Goal: Task Accomplishment & Management: Complete application form

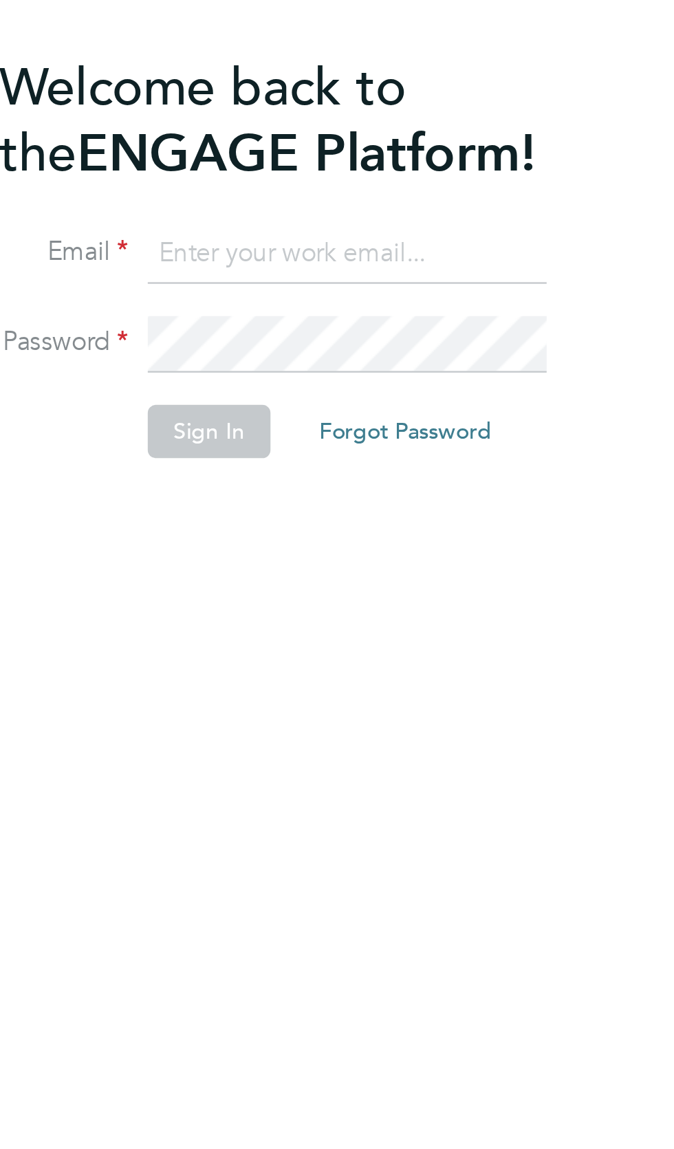
scroll to position [19, 0]
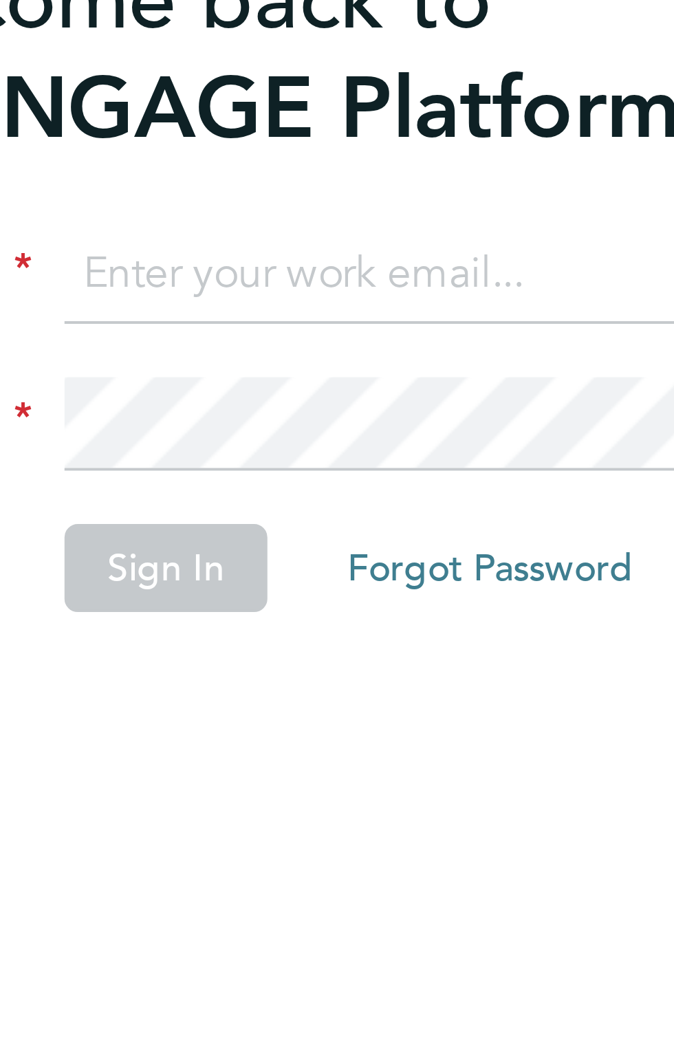
click at [271, 261] on input at bounding box center [344, 273] width 170 height 25
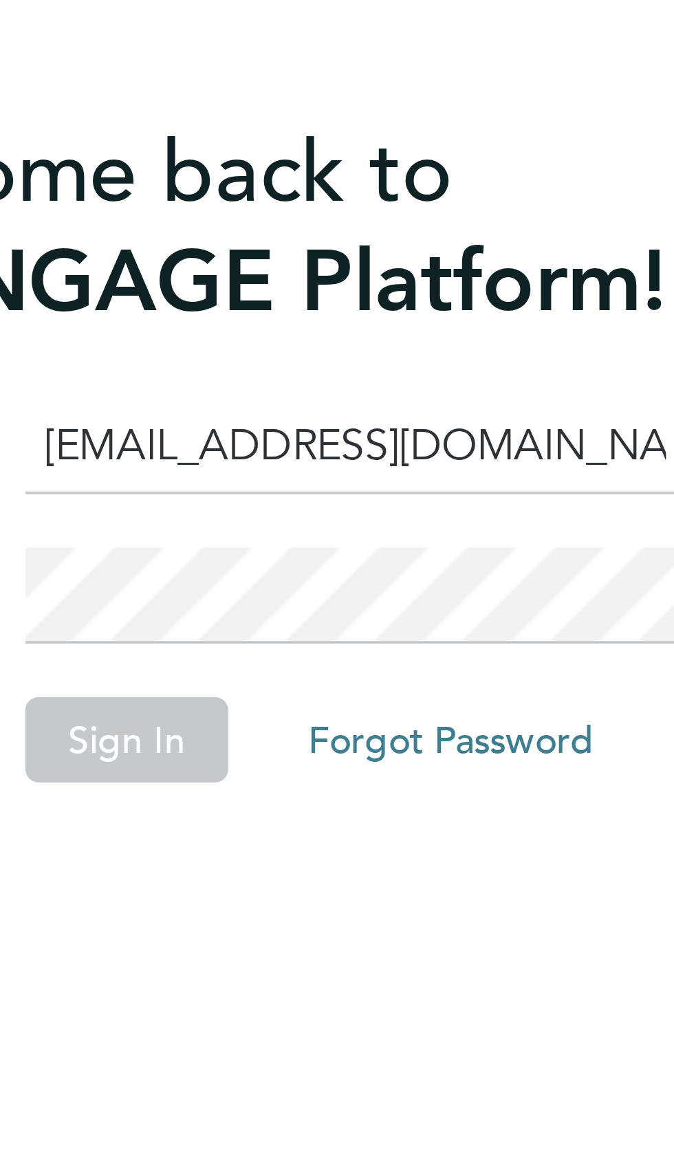
type input "adrianhaynes96@yahoo.com"
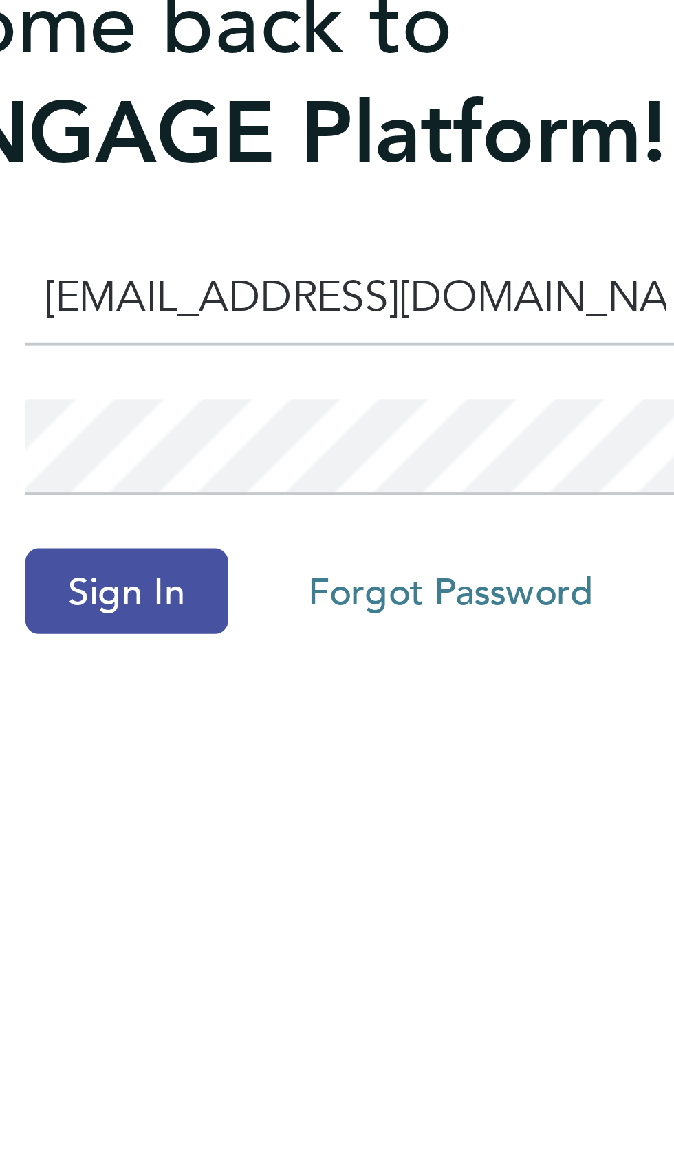
click at [294, 338] on button "Sign In" at bounding box center [285, 349] width 52 height 22
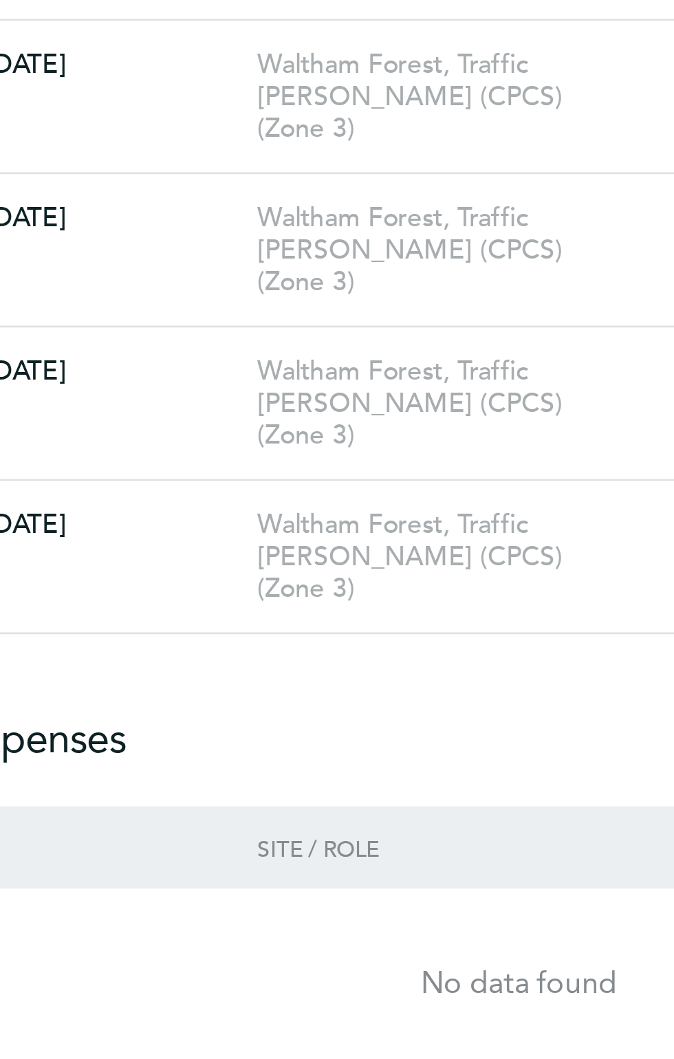
scroll to position [14, 0]
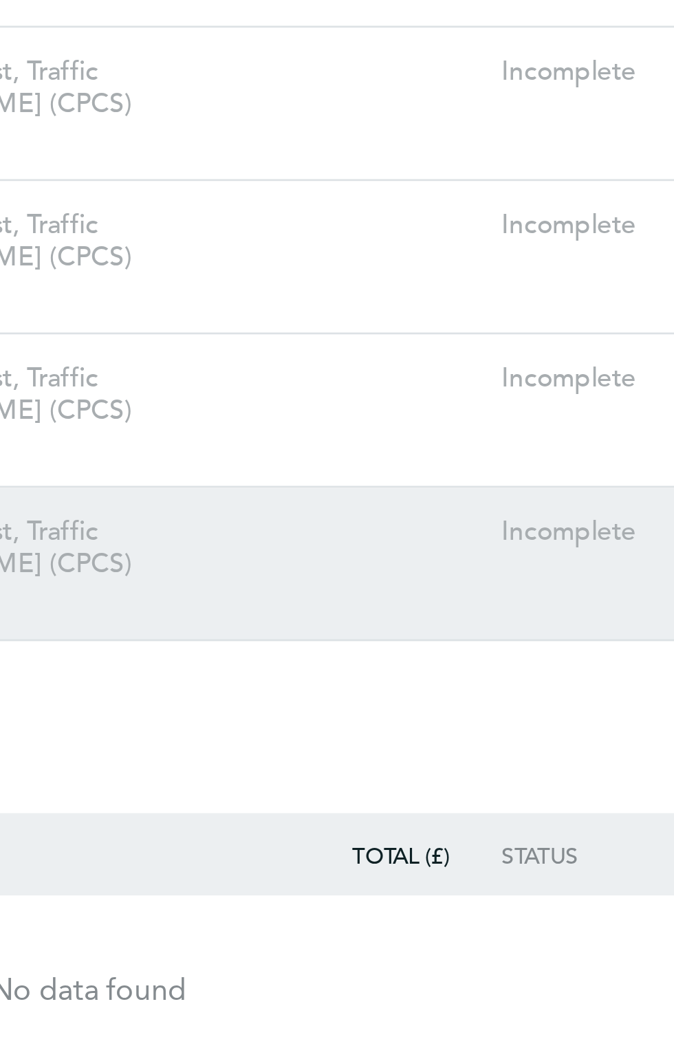
click at [374, 343] on link "[DATE] - [DATE] [GEOGRAPHIC_DATA], Traffic [PERSON_NAME] (CPCS) (Zone 3) Incomp…" at bounding box center [337, 371] width 506 height 56
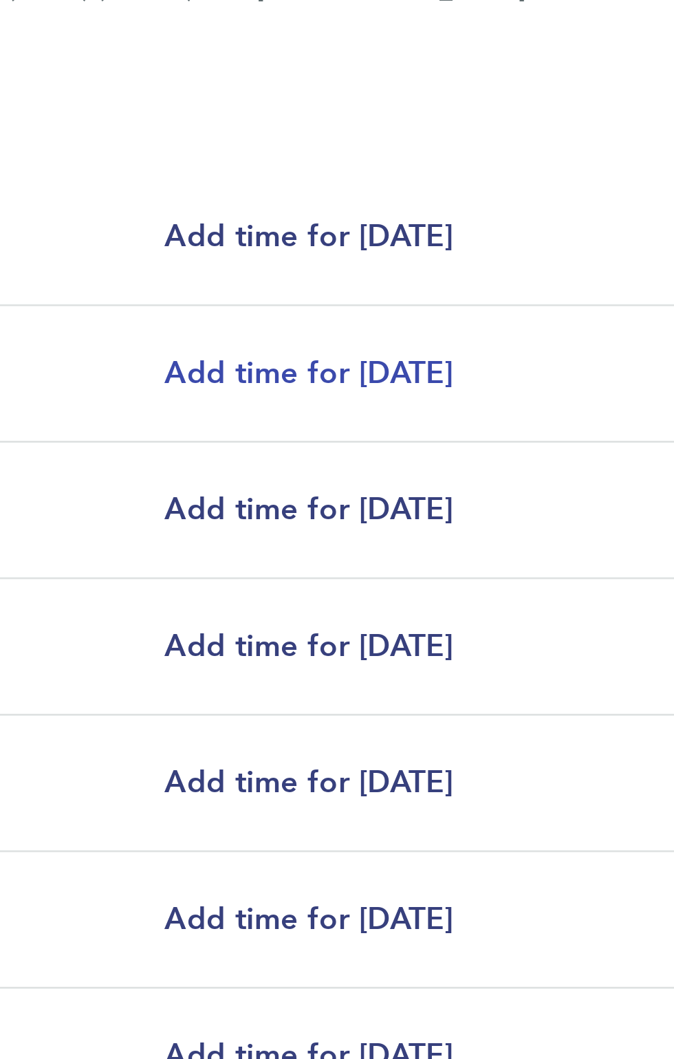
click at [354, 316] on span "Add time for [DATE]" at bounding box center [307, 315] width 106 height 13
select select "30"
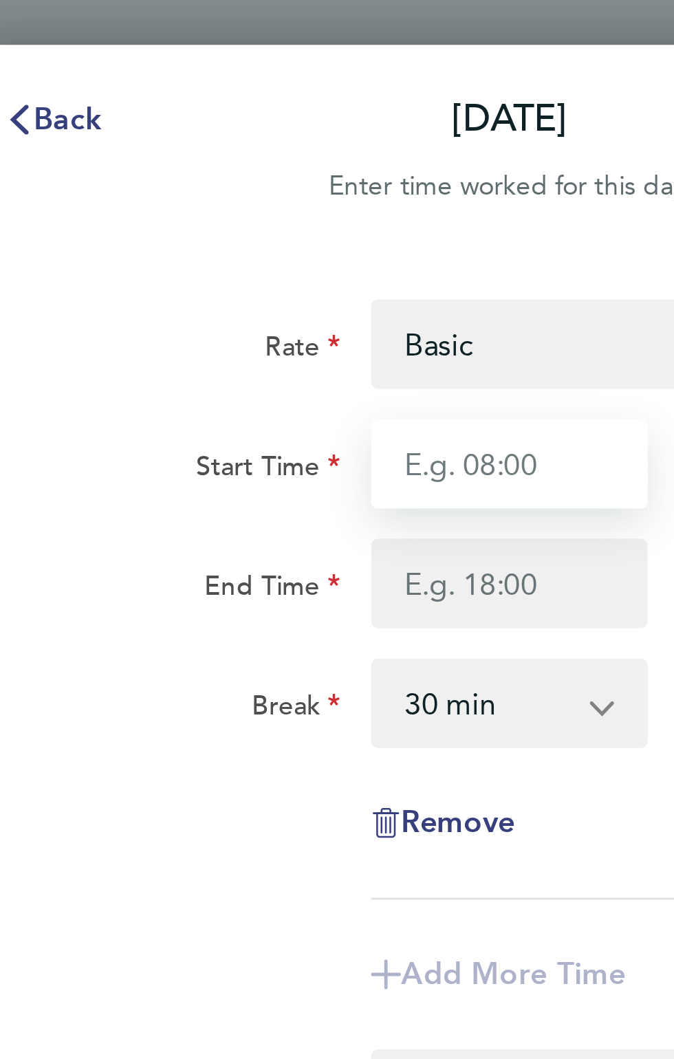
click at [440, 168] on input "Start Time" at bounding box center [455, 170] width 102 height 33
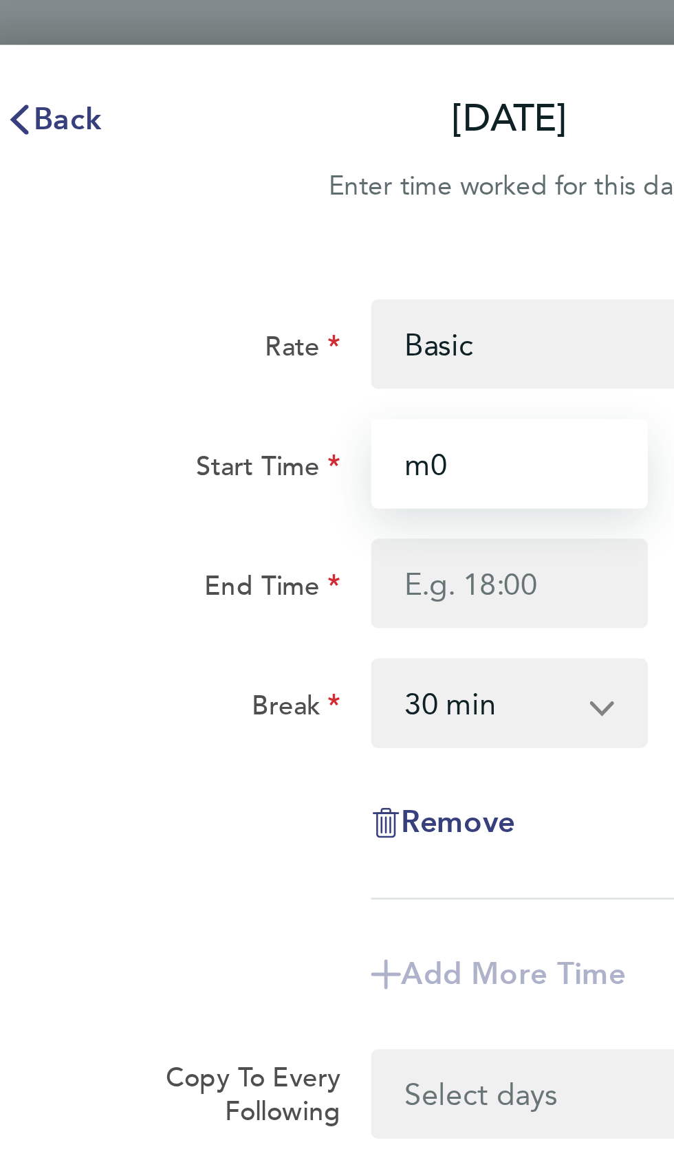
type input "m"
type input "07:30"
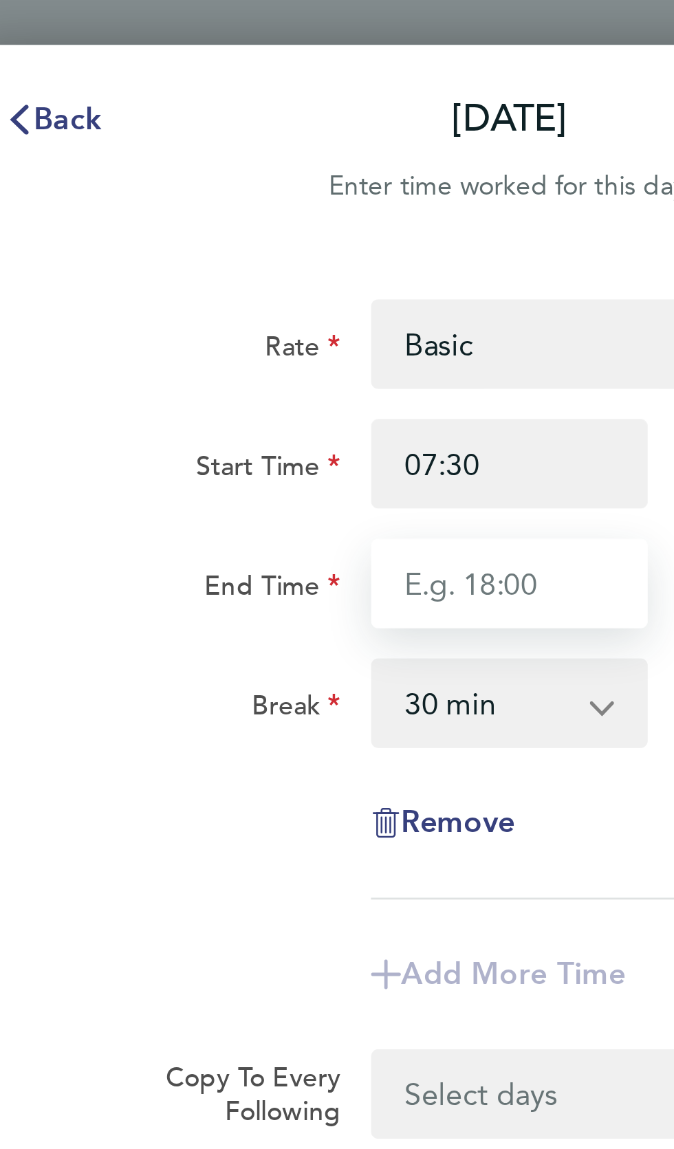
click at [431, 219] on input "End Time" at bounding box center [455, 214] width 102 height 33
type input "17:30"
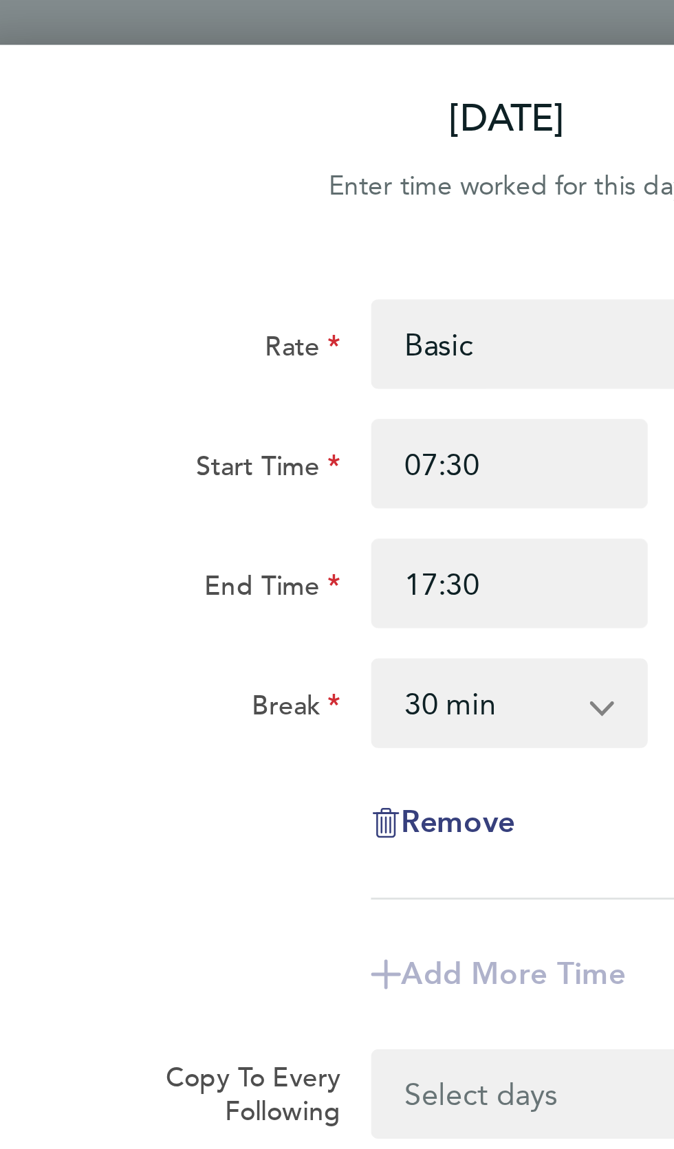
click at [445, 260] on select "0 min 15 min 30 min 45 min 60 min 75 min 90 min" at bounding box center [447, 258] width 82 height 30
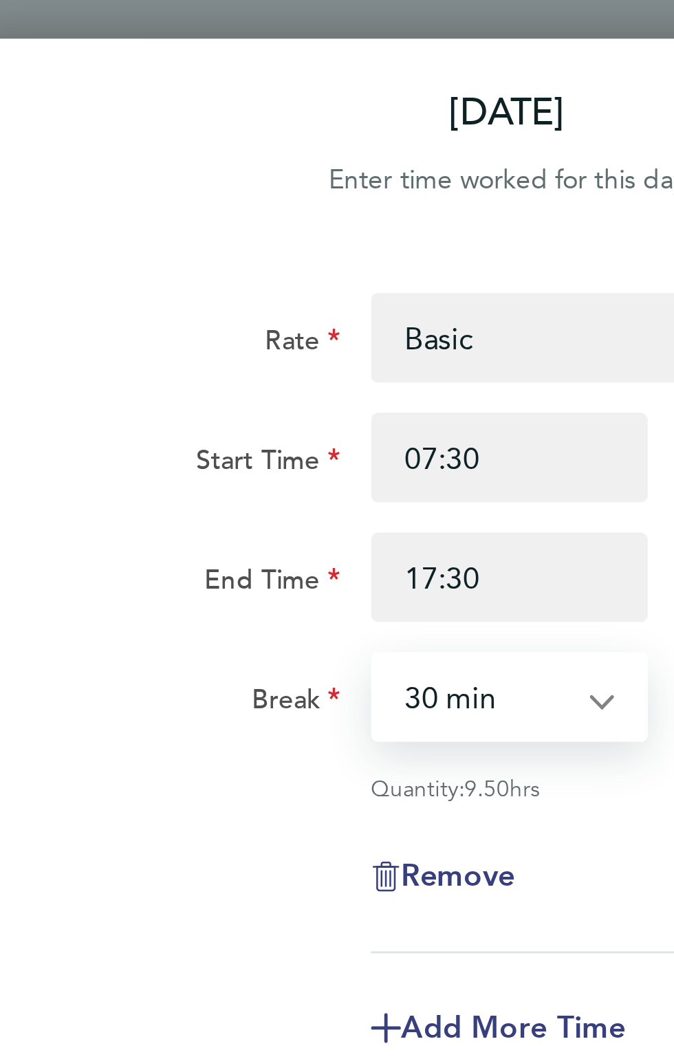
select select "60"
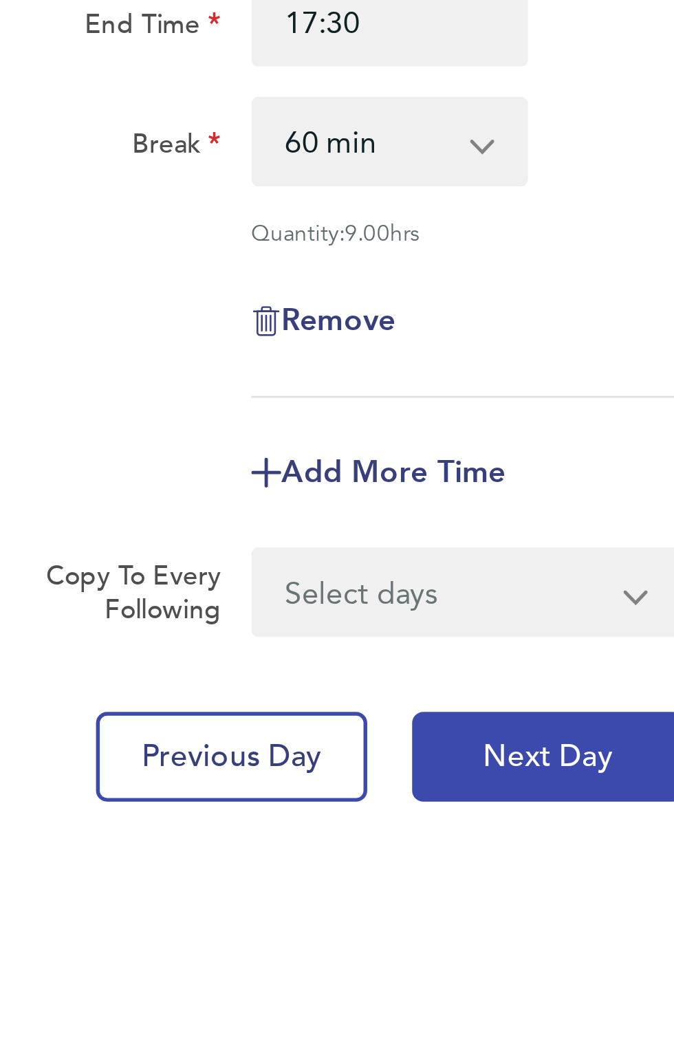
click at [516, 489] on span "Next Day" at bounding box center [512, 485] width 47 height 14
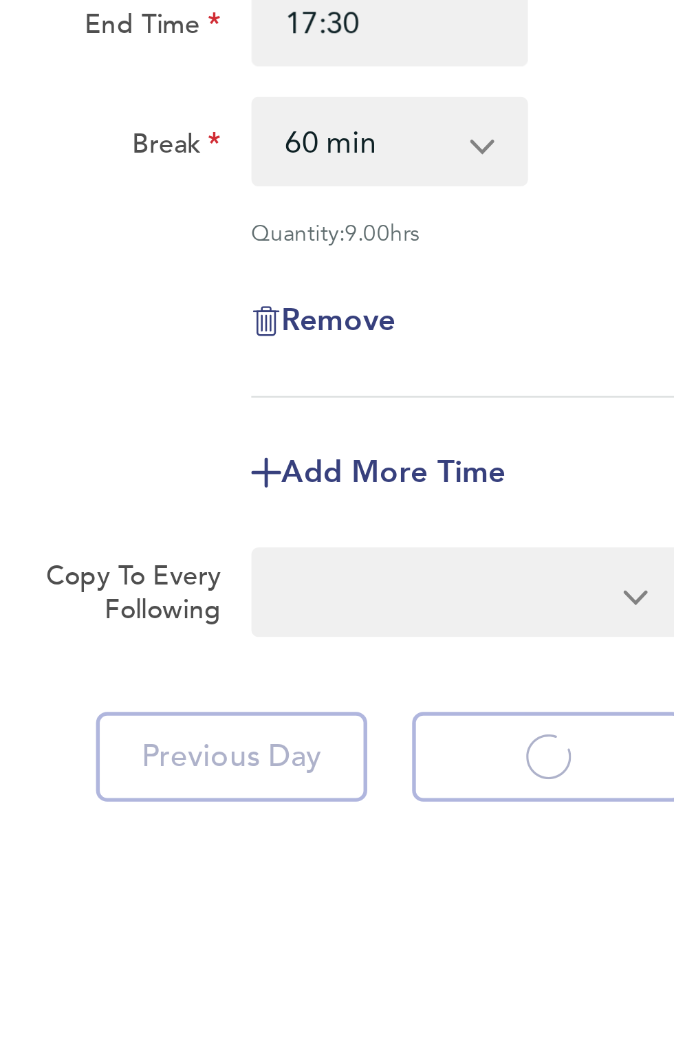
select select "30"
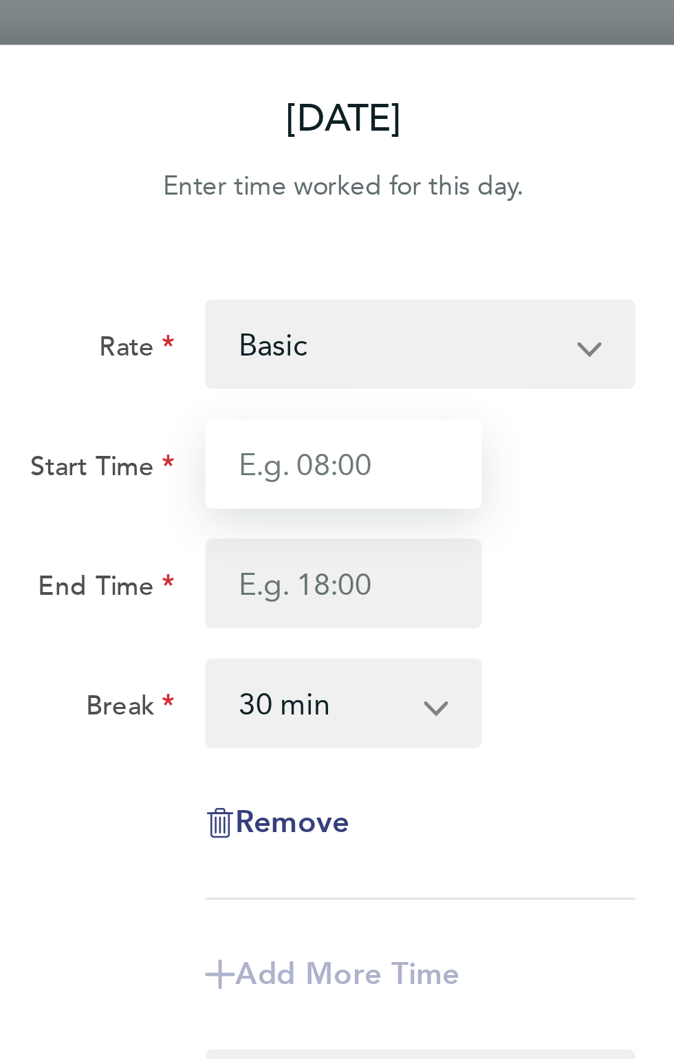
click at [430, 173] on input "Start Time" at bounding box center [455, 170] width 102 height 33
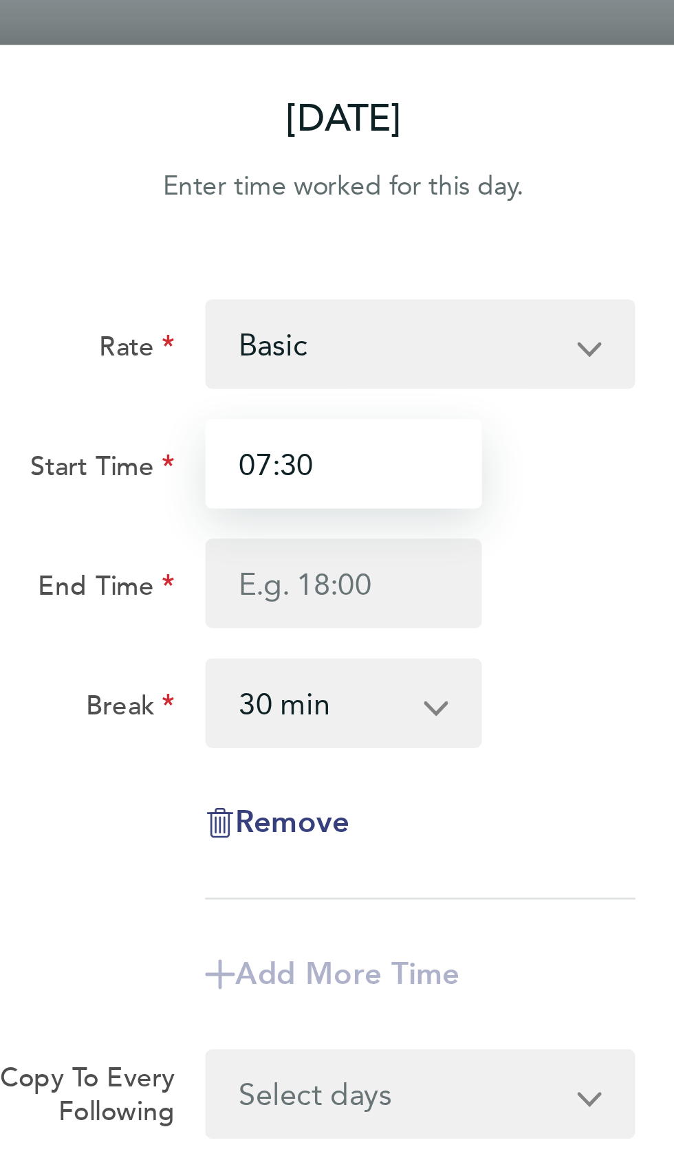
type input "07:30"
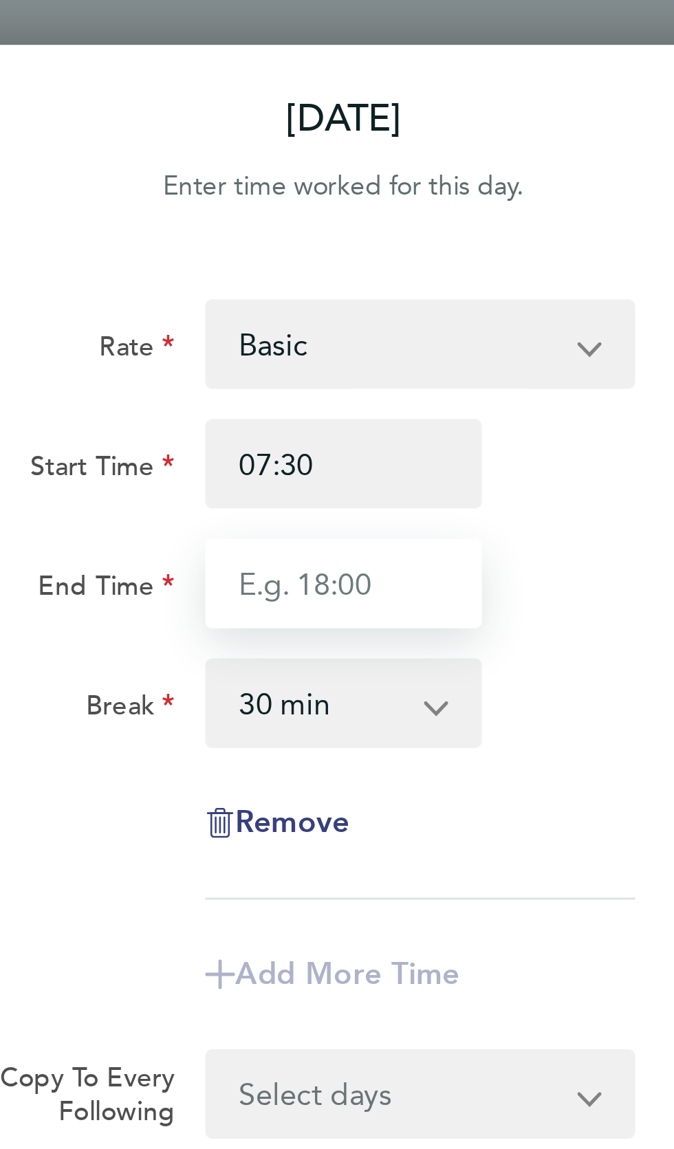
click at [428, 219] on input "End Time" at bounding box center [455, 214] width 102 height 33
type input "17:30"
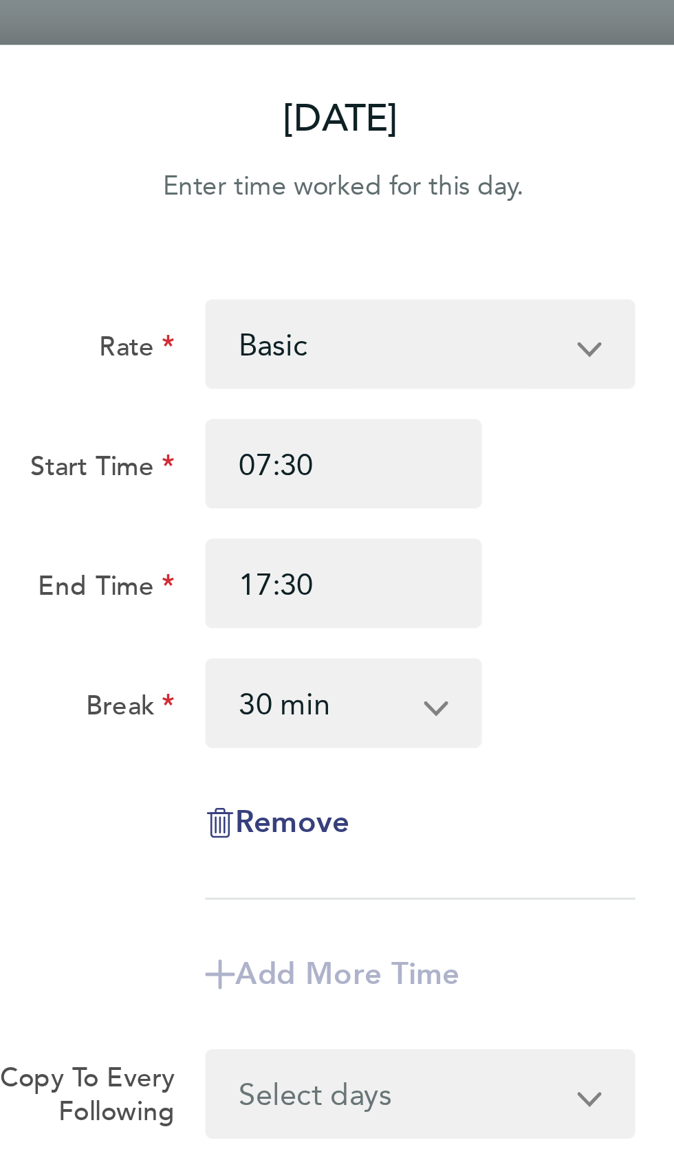
click at [486, 259] on select "0 min 15 min 30 min 45 min 60 min 75 min 90 min" at bounding box center [447, 258] width 82 height 30
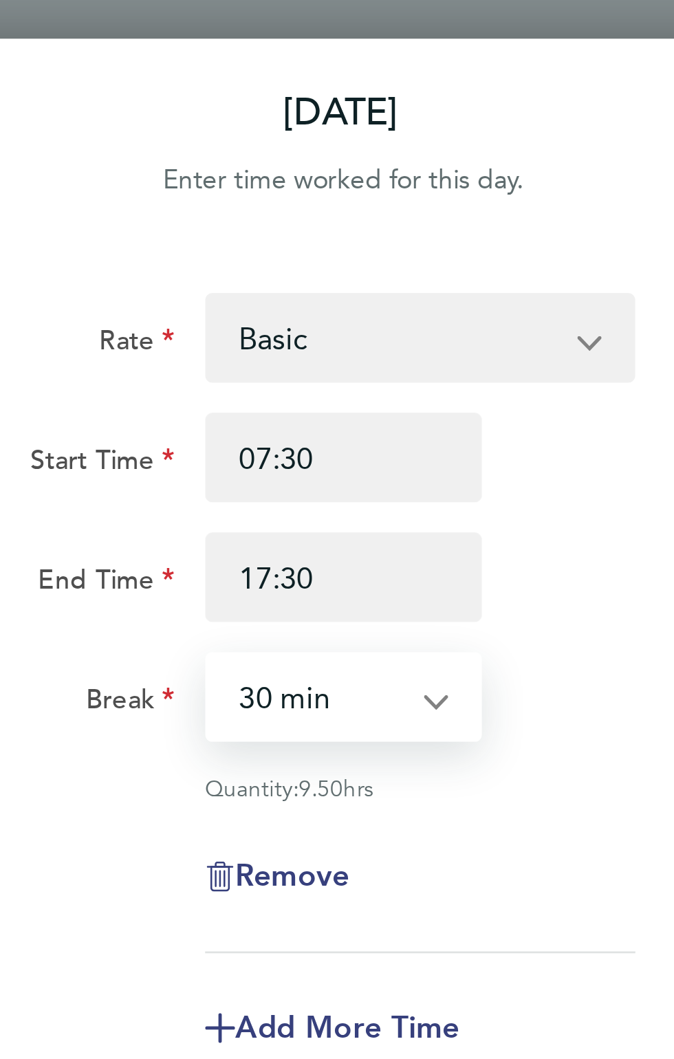
select select "60"
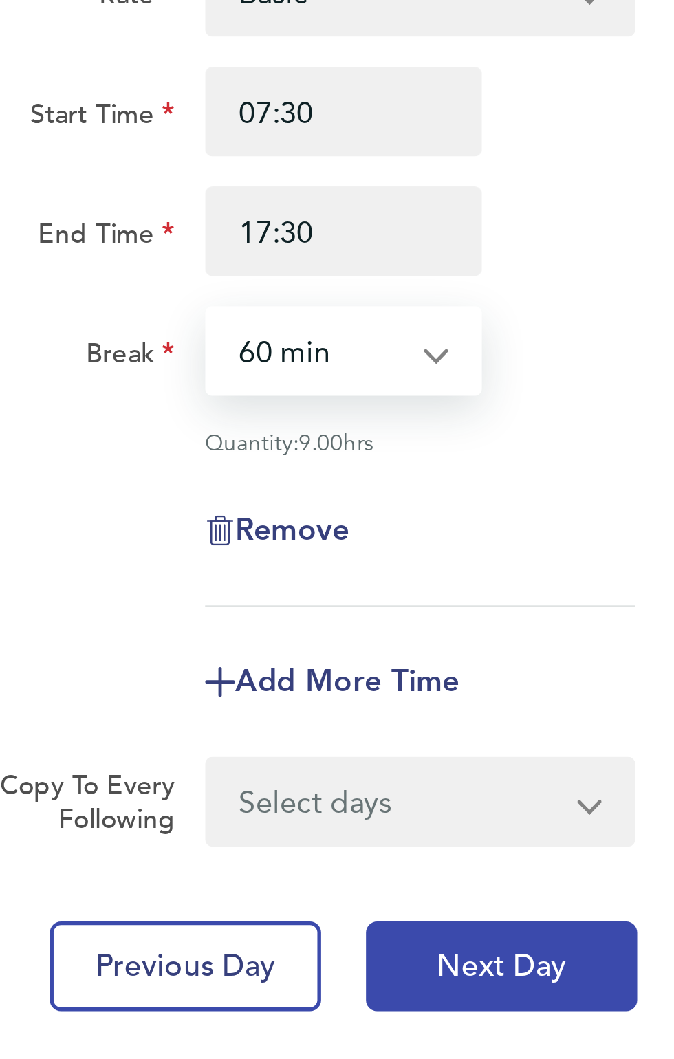
click at [530, 486] on span "Next Day" at bounding box center [512, 485] width 47 height 14
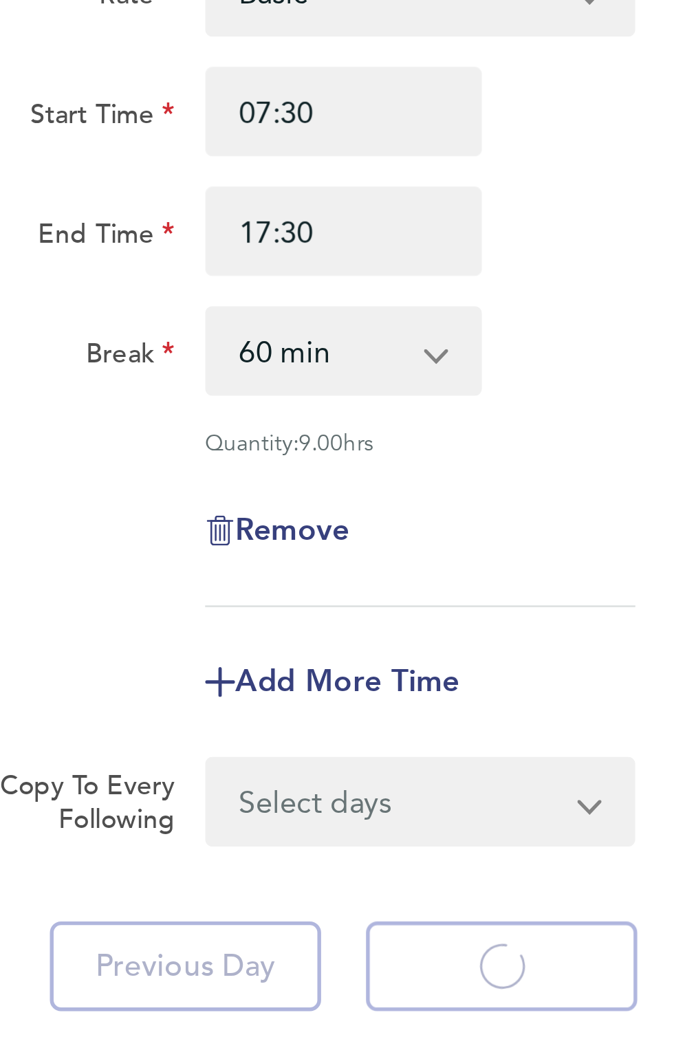
select select "30"
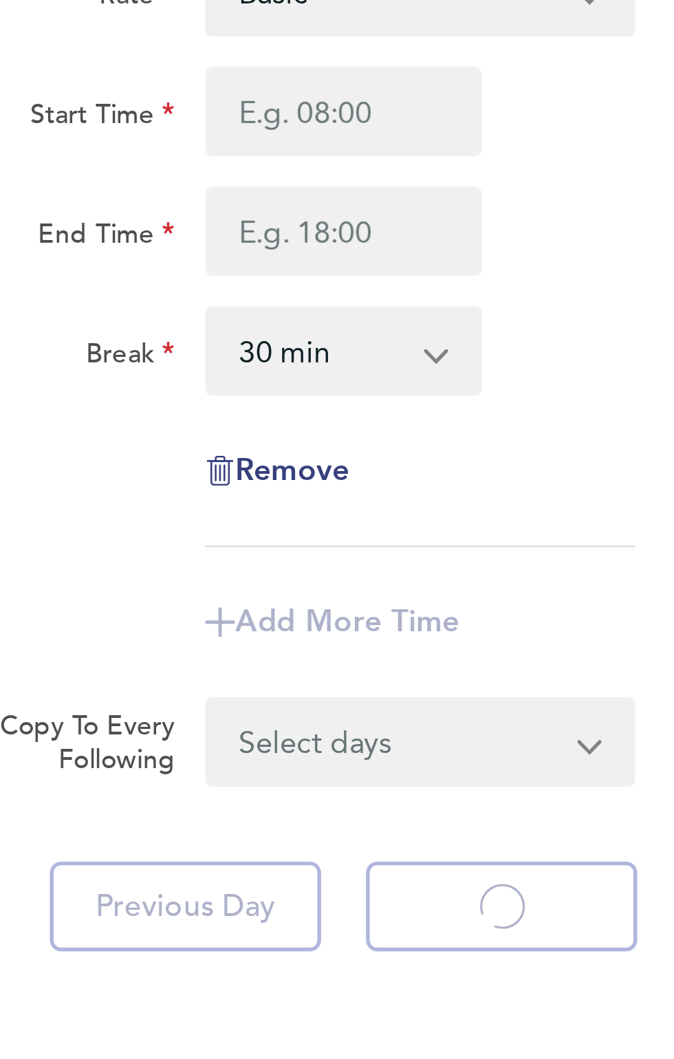
select select "30"
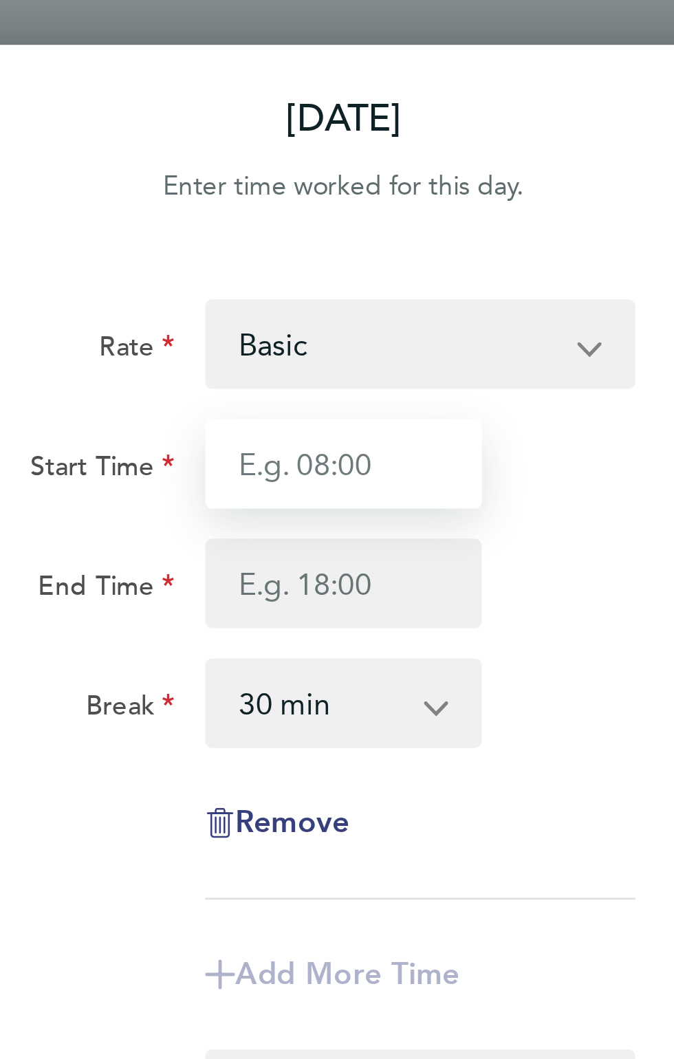
click at [425, 170] on input "Start Time" at bounding box center [455, 170] width 102 height 33
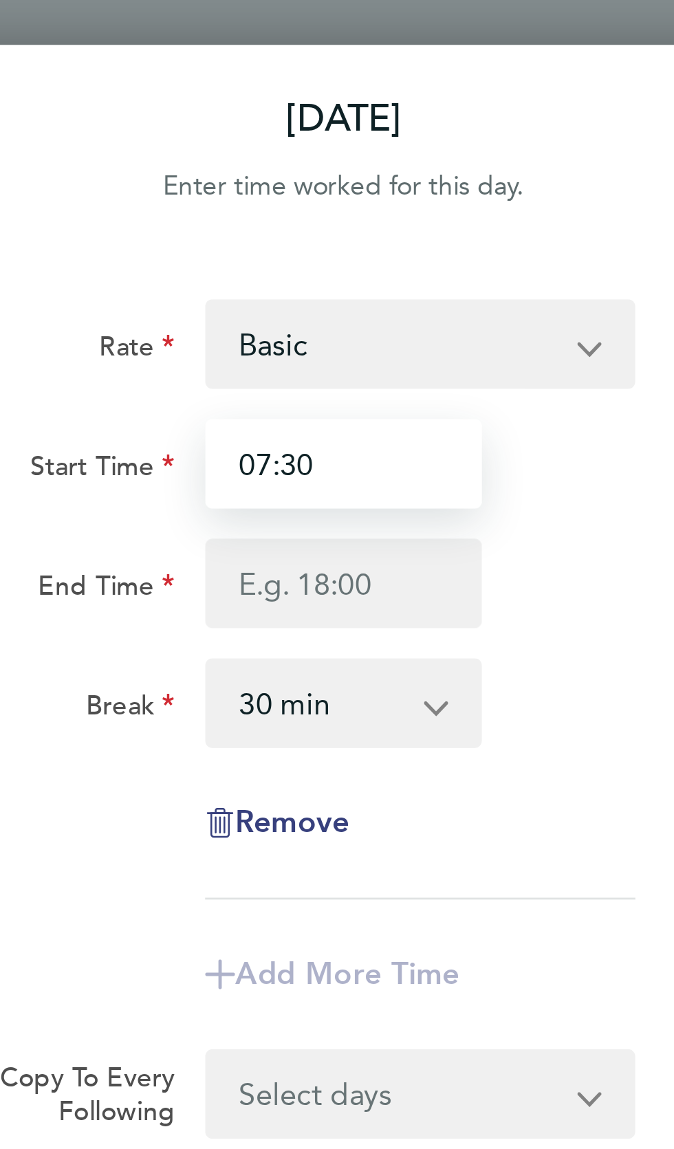
type input "07:30"
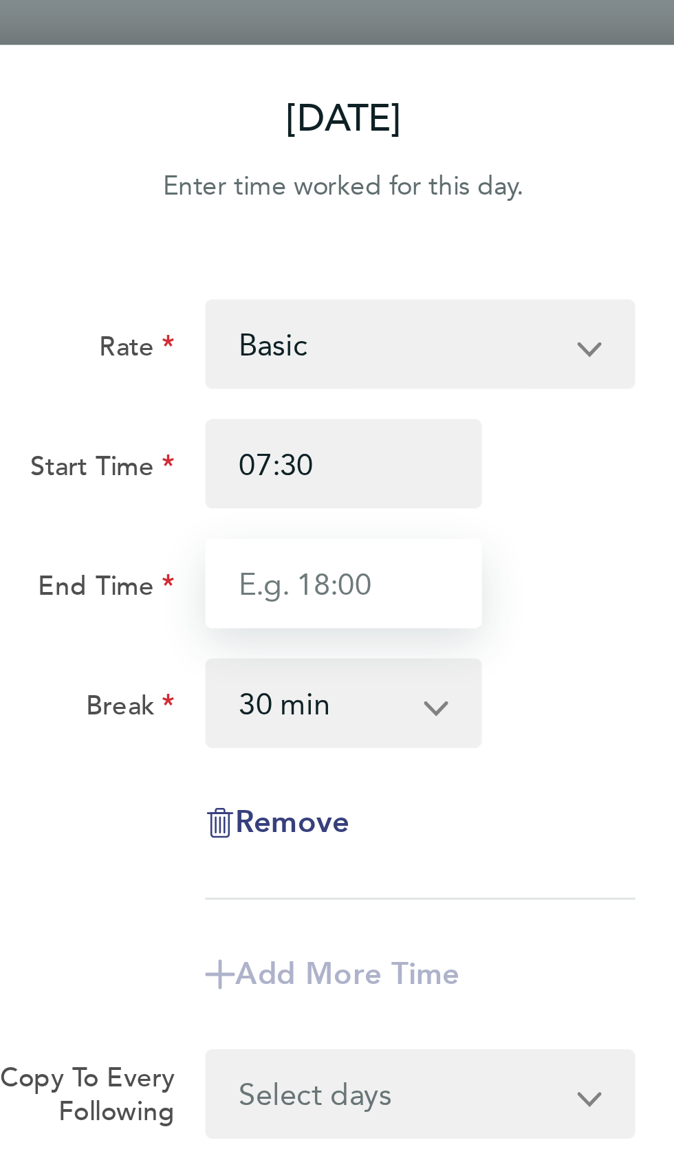
click at [421, 218] on input "End Time" at bounding box center [455, 214] width 102 height 33
type input "17:30"
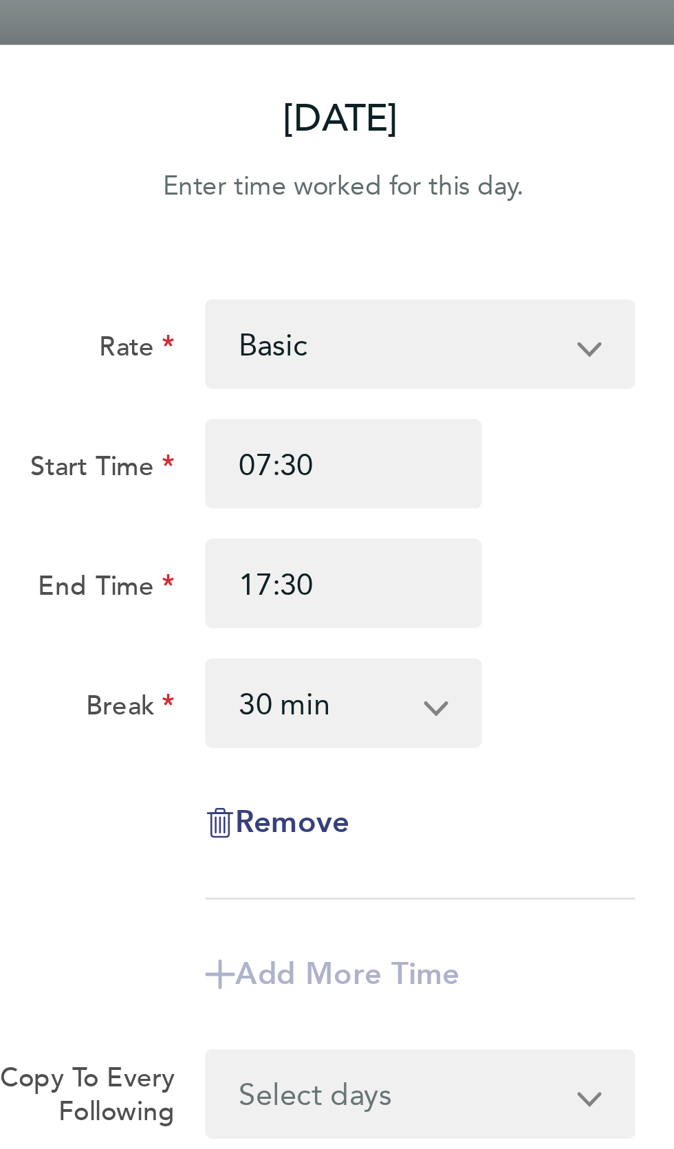
click at [487, 263] on select "0 min 15 min 30 min 45 min 60 min 75 min 90 min" at bounding box center [447, 258] width 82 height 30
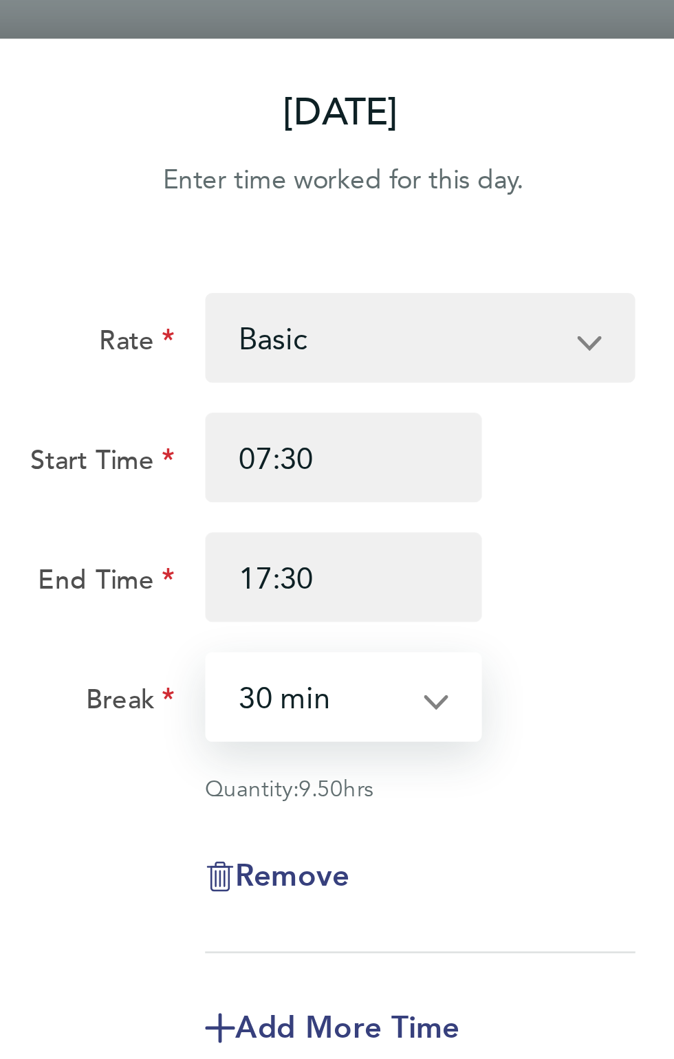
select select "60"
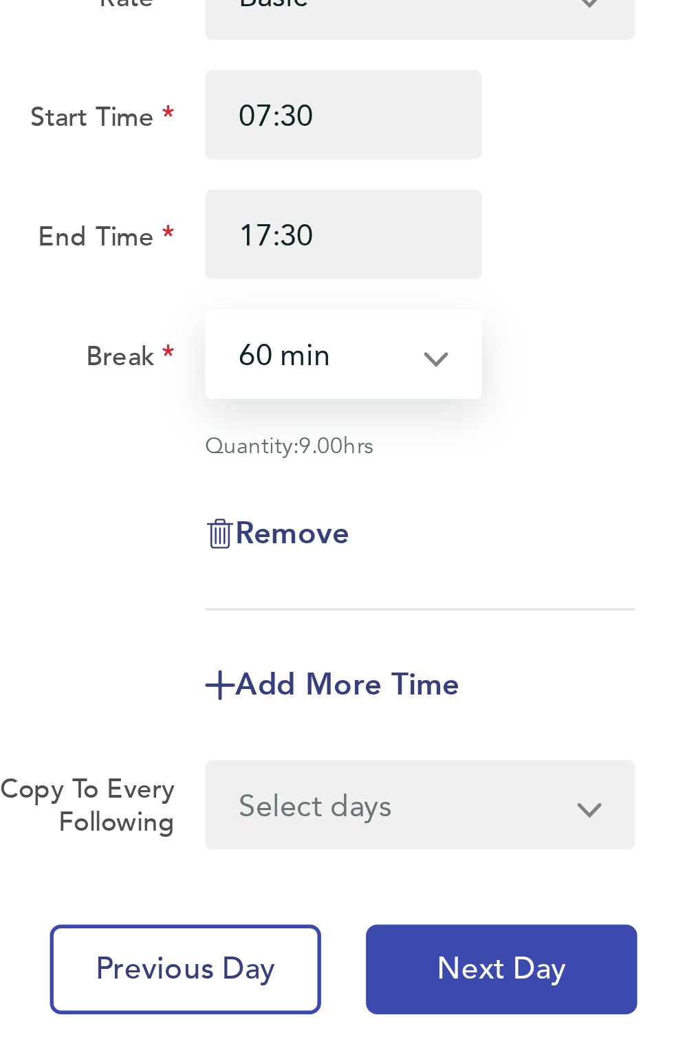
click at [531, 494] on button "Next Day" at bounding box center [513, 484] width 100 height 33
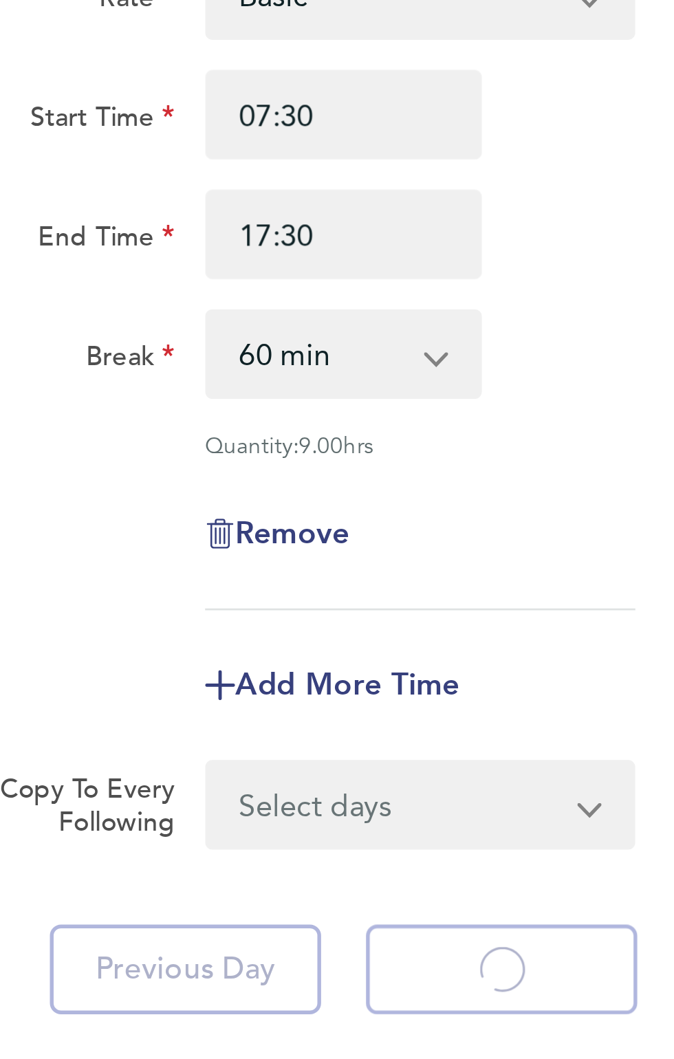
select select "30"
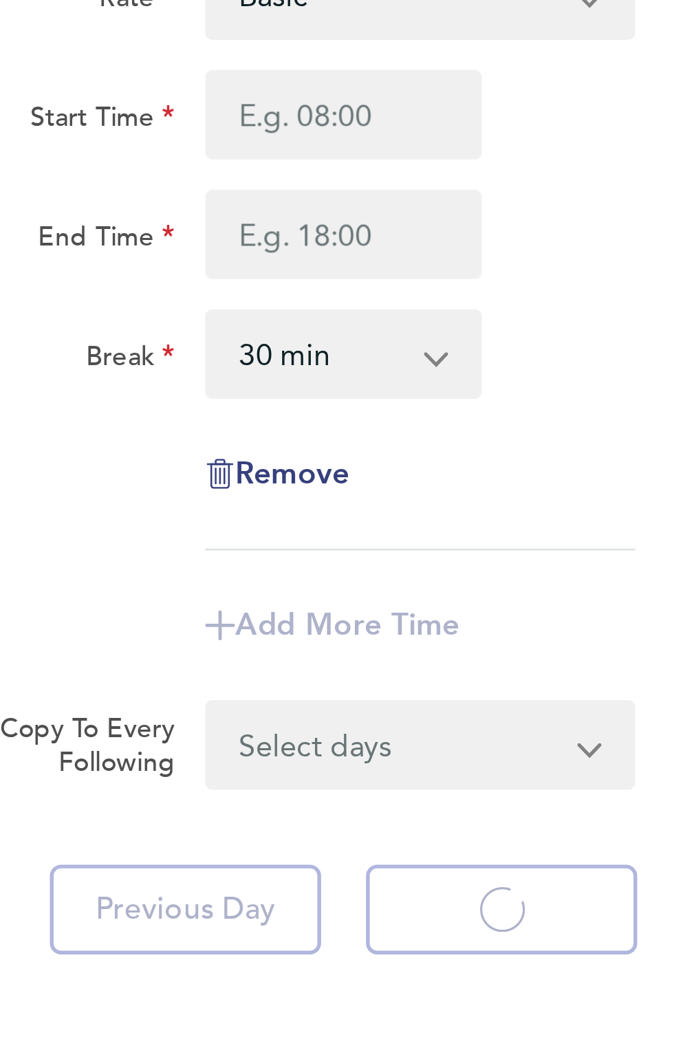
select select "30"
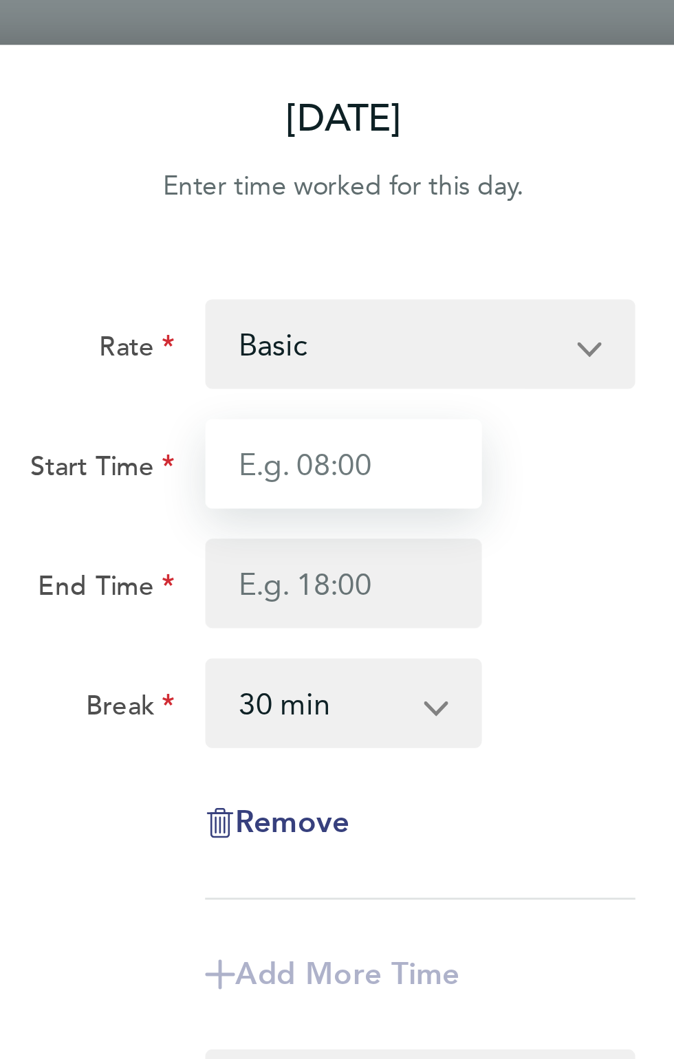
click at [426, 175] on input "Start Time" at bounding box center [455, 170] width 102 height 33
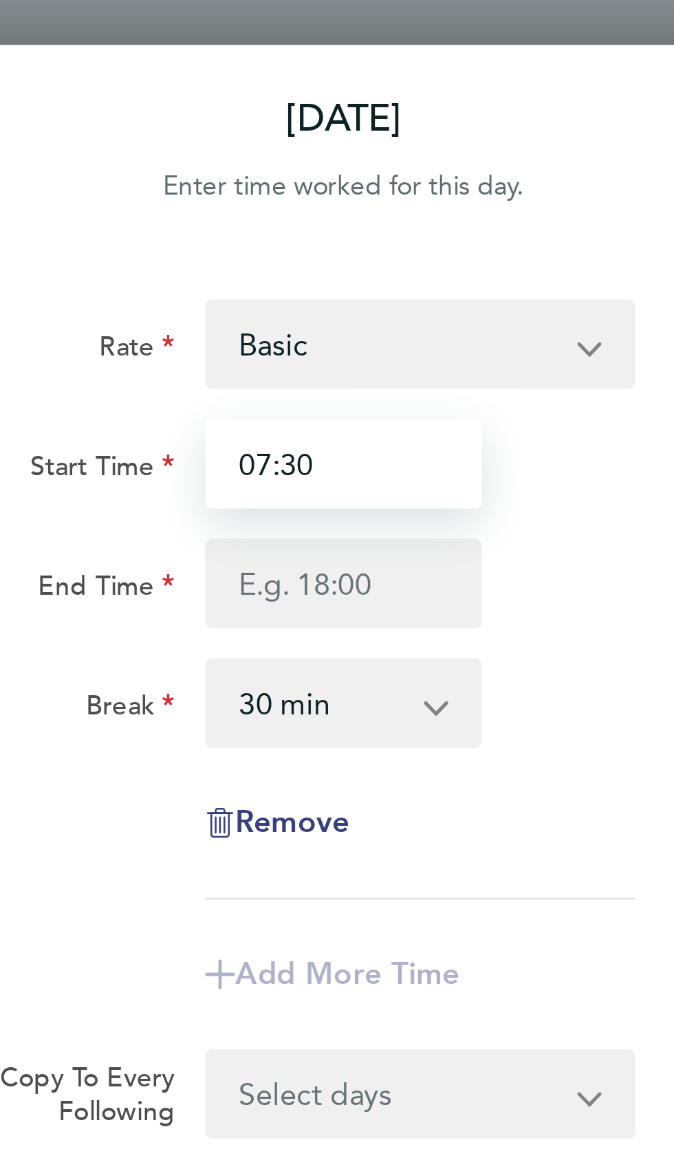
type input "07:30"
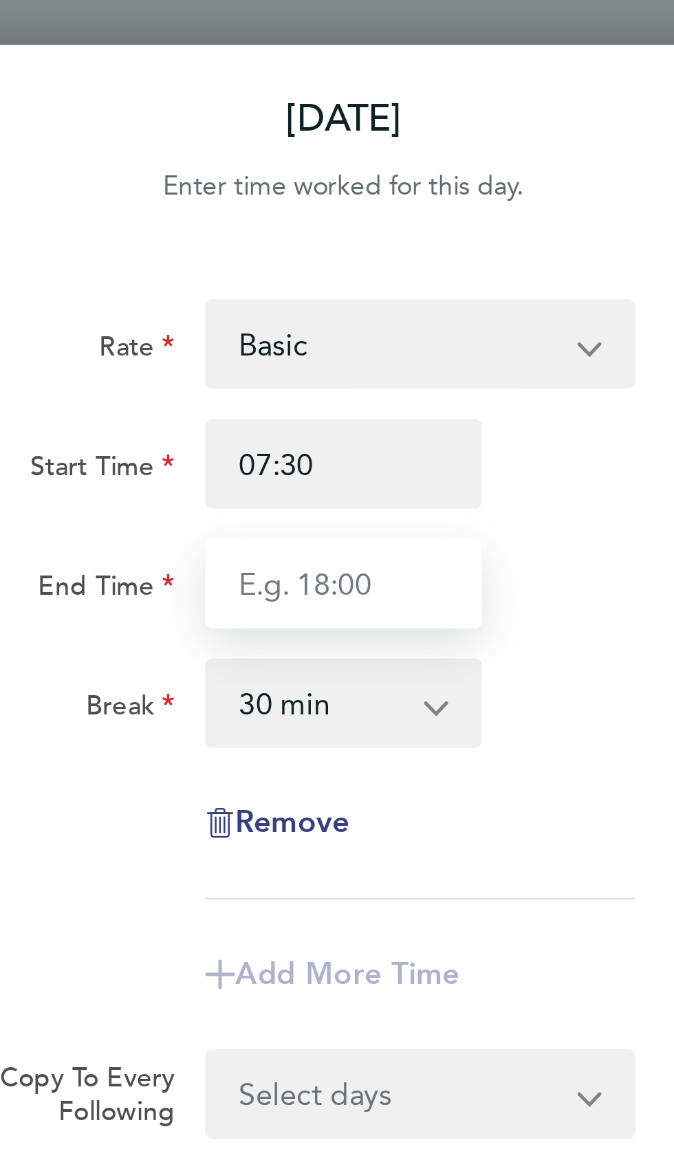
click at [427, 216] on input "End Time" at bounding box center [455, 214] width 102 height 33
type input "17:30"
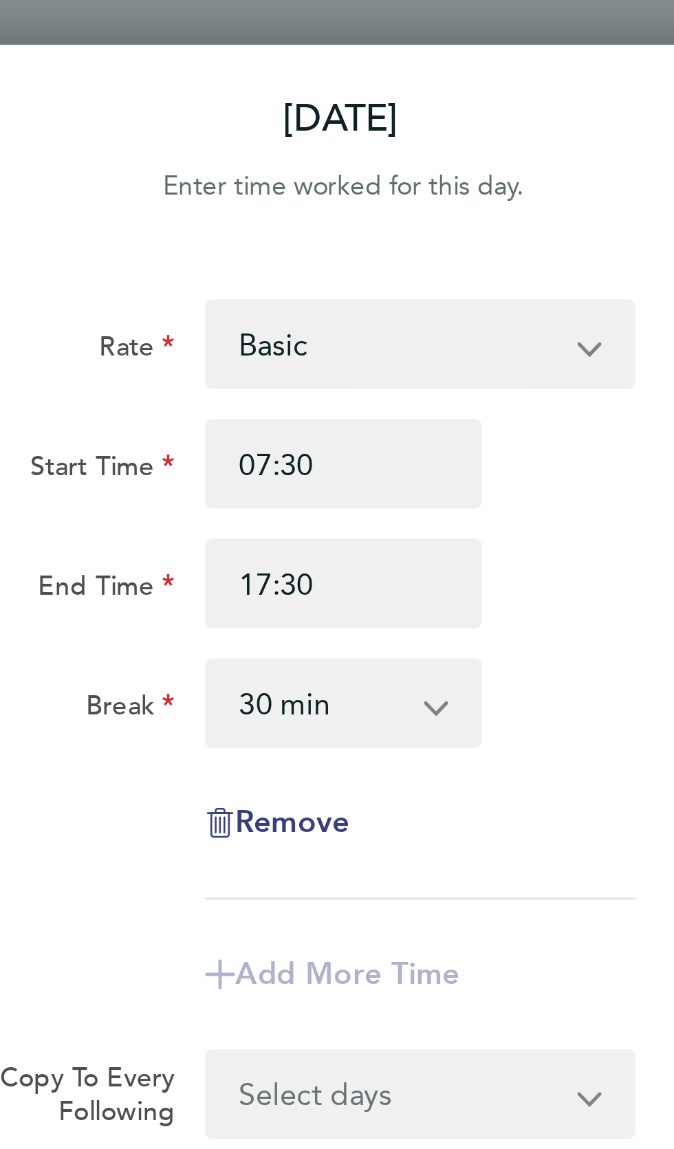
click at [485, 260] on select "0 min 15 min 30 min 45 min 60 min 75 min 90 min" at bounding box center [447, 258] width 82 height 30
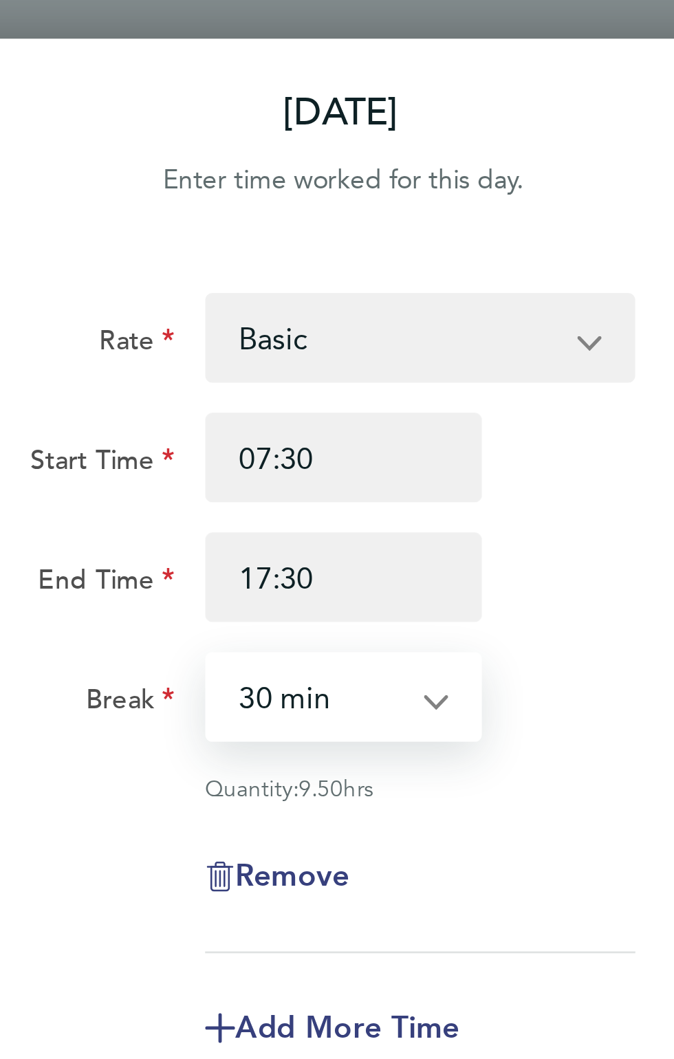
select select "60"
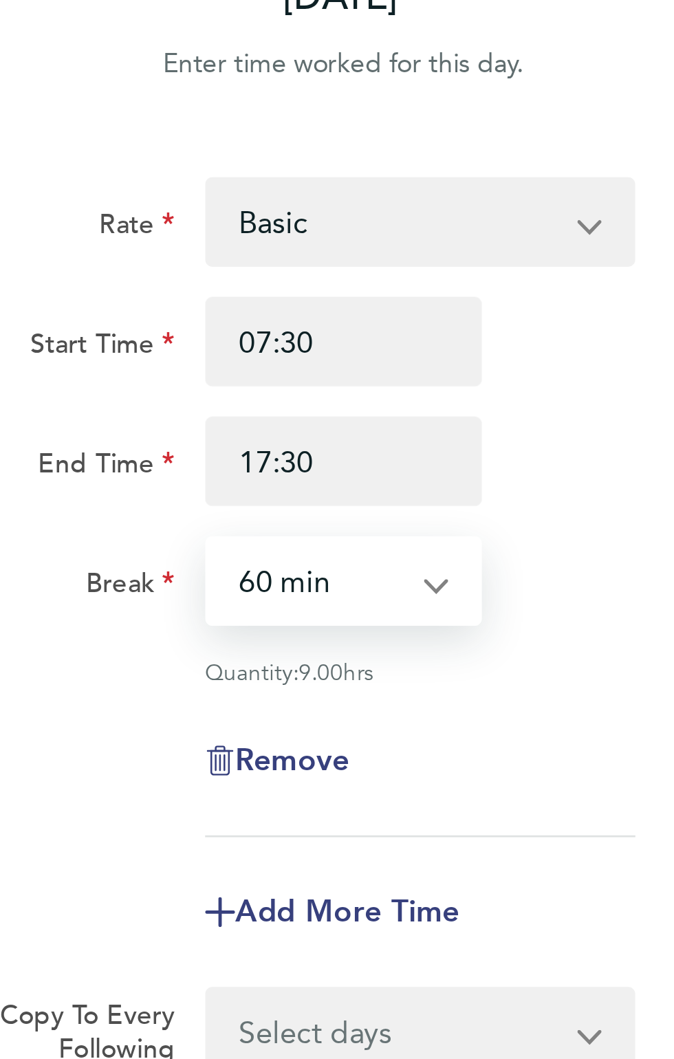
click at [512, 487] on span "Next Day" at bounding box center [512, 485] width 47 height 14
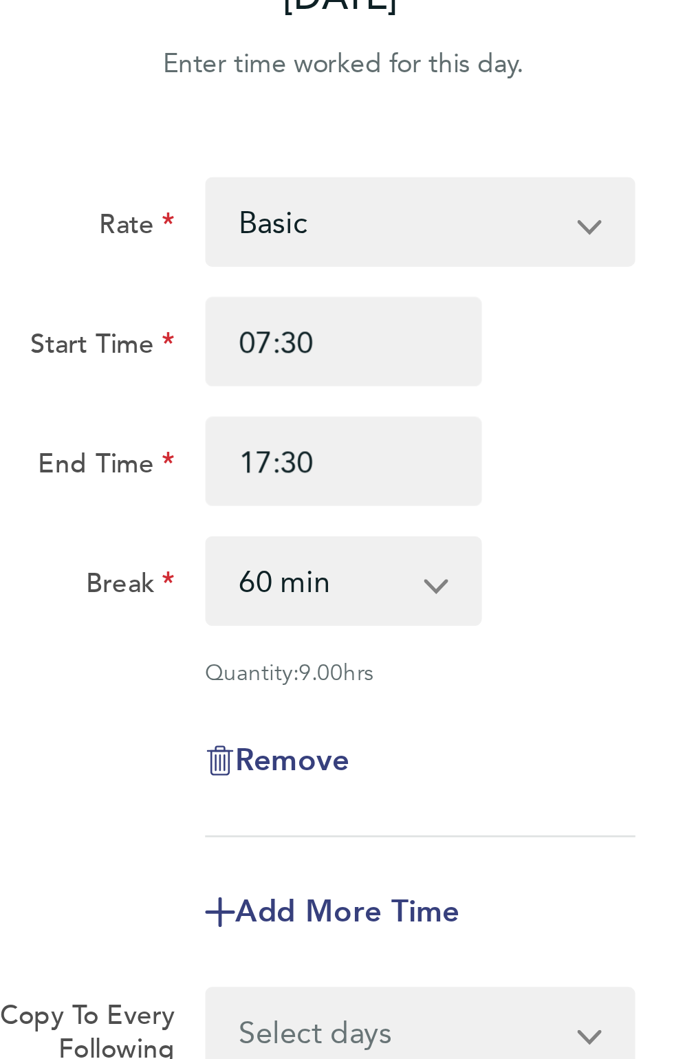
select select "30"
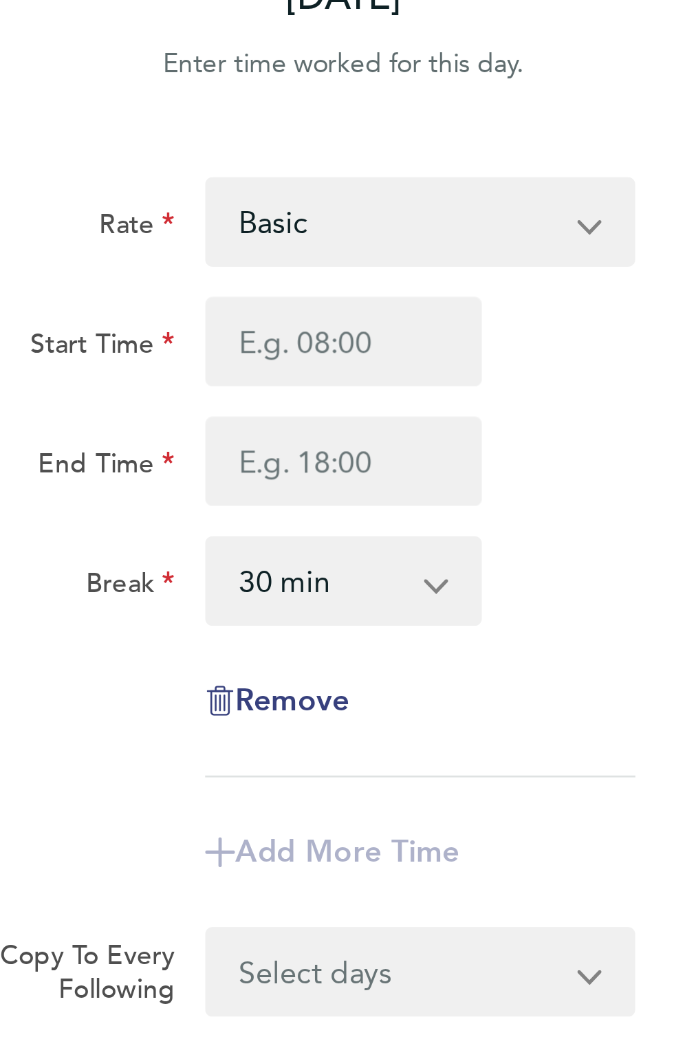
select select "30"
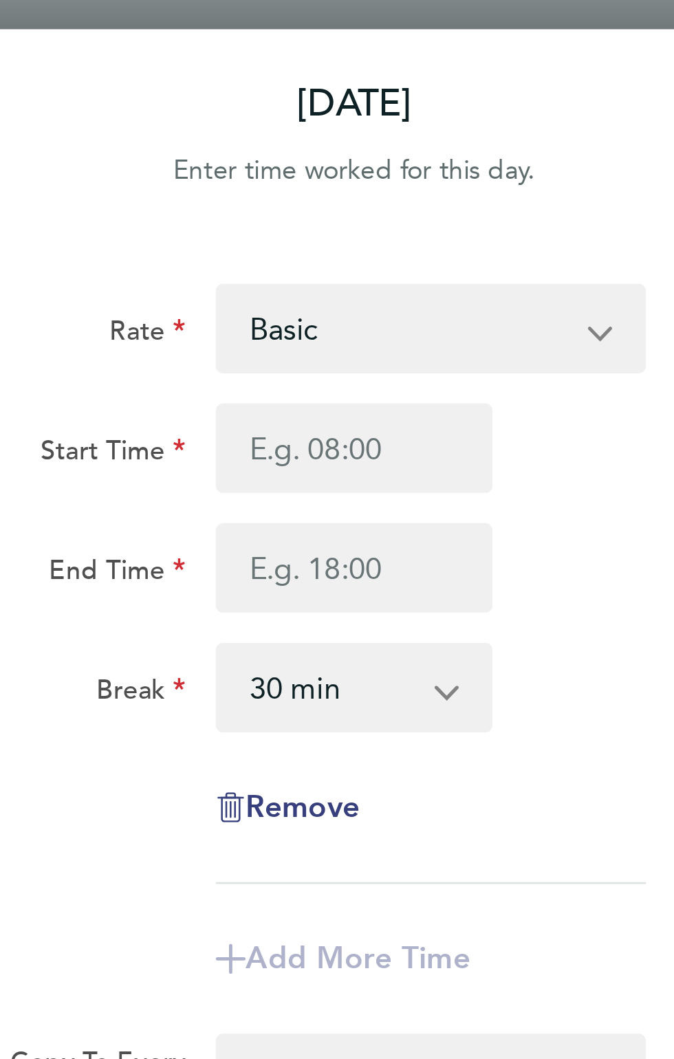
click at [398, 471] on button "Previous Day" at bounding box center [397, 462] width 100 height 33
select select "60"
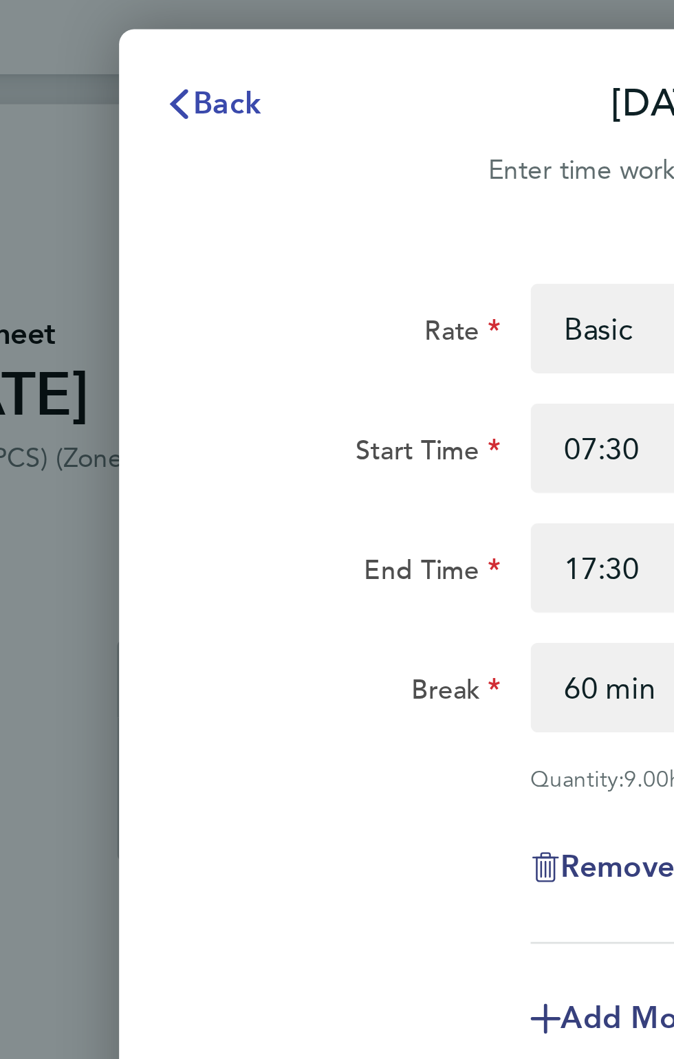
click at [296, 41] on span "Back" at bounding box center [292, 43] width 25 height 13
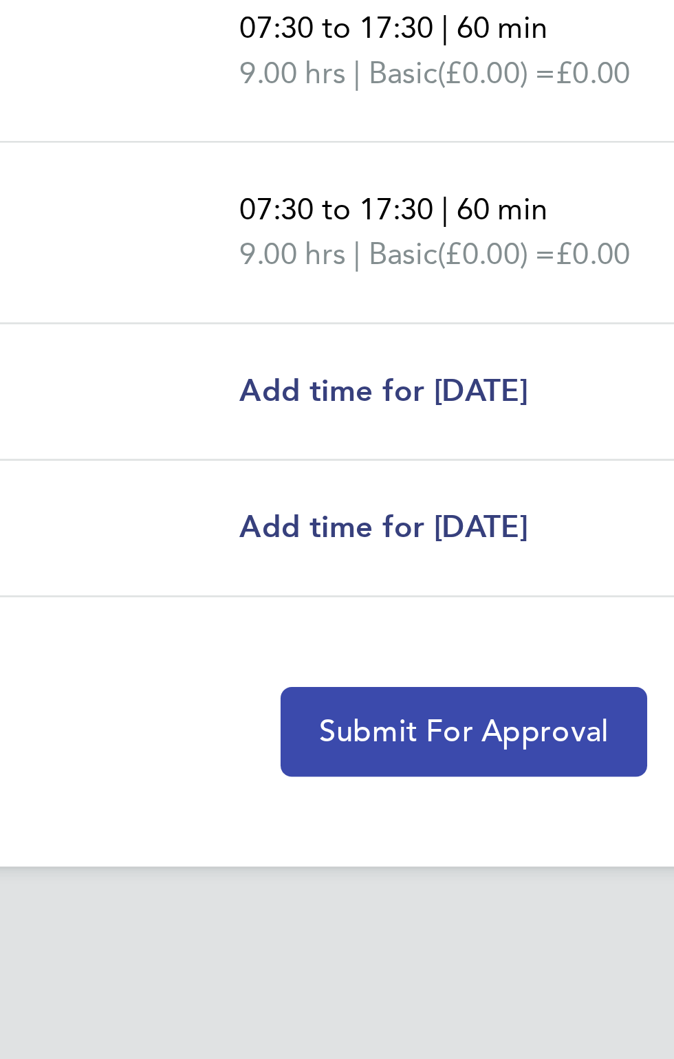
click at [352, 856] on span "Submit For Approval" at bounding box center [336, 855] width 107 height 14
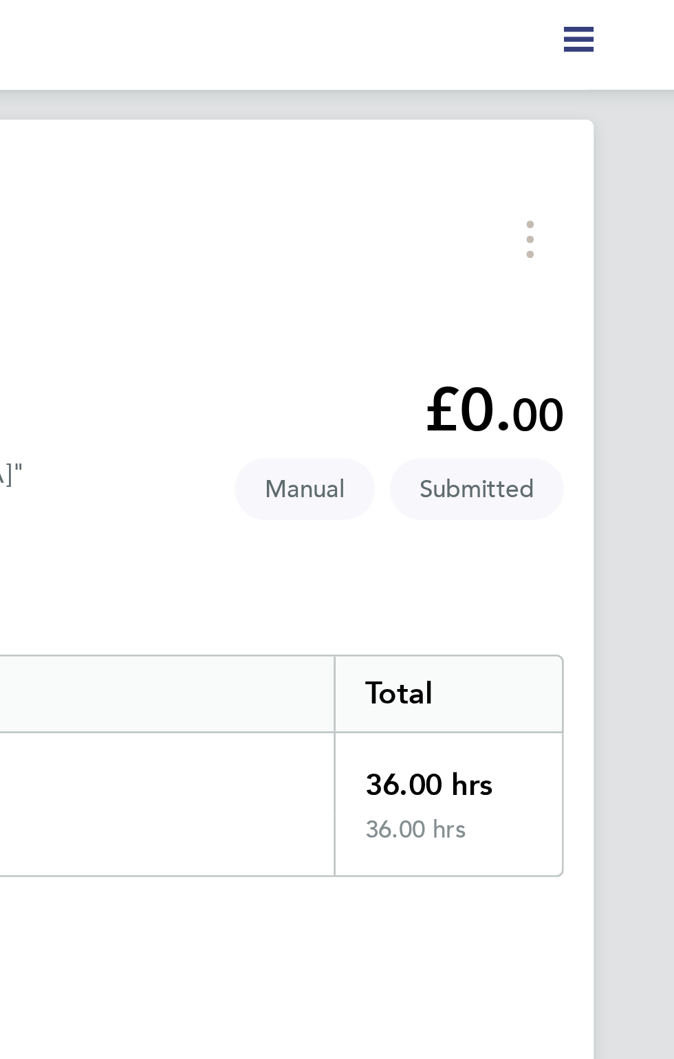
select select "60"
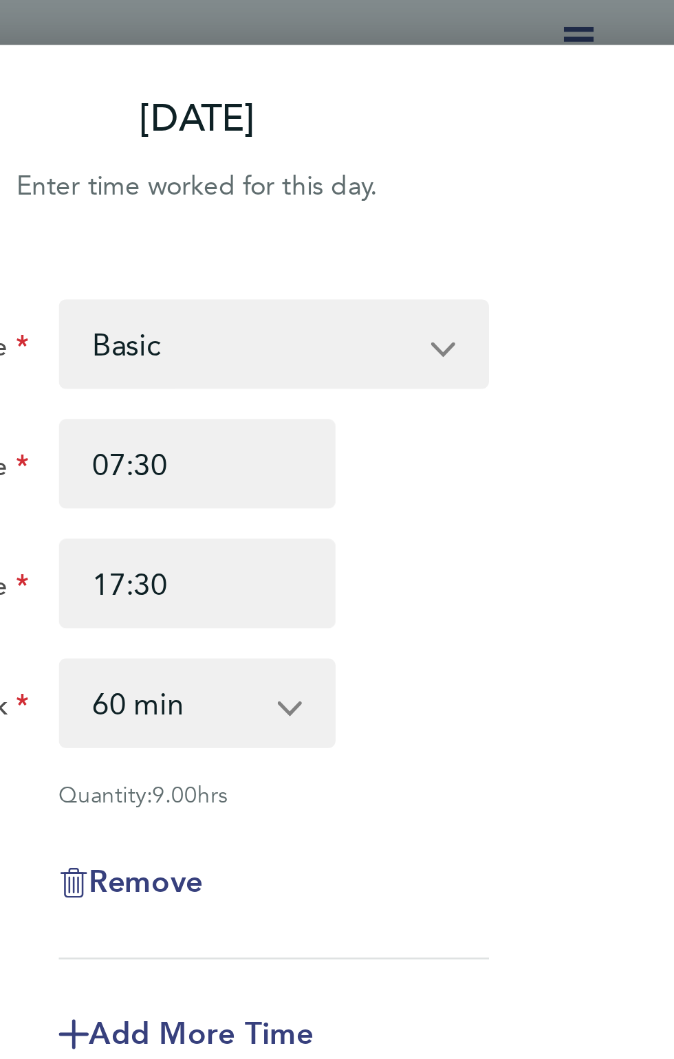
select select "30"
